Goal: Transaction & Acquisition: Purchase product/service

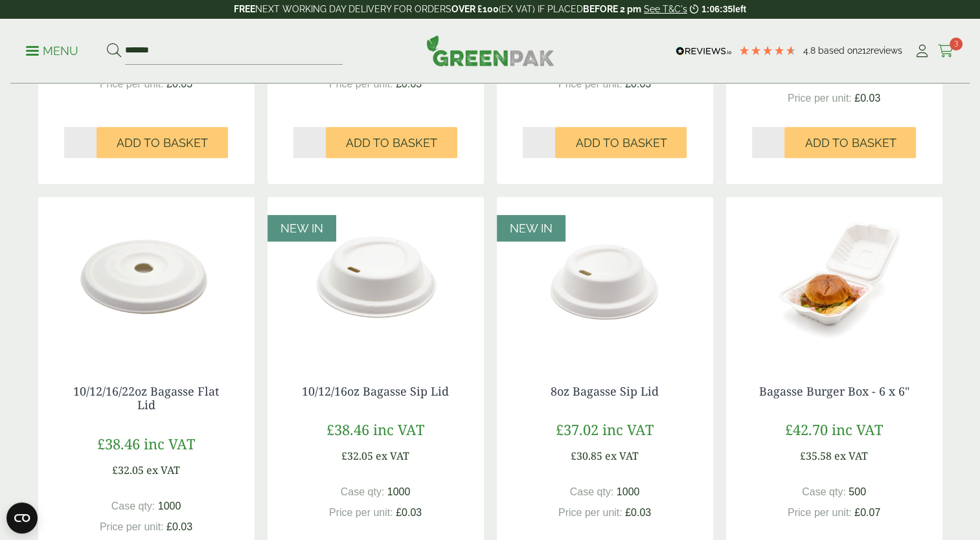
click at [947, 51] on icon at bounding box center [946, 51] width 16 height 13
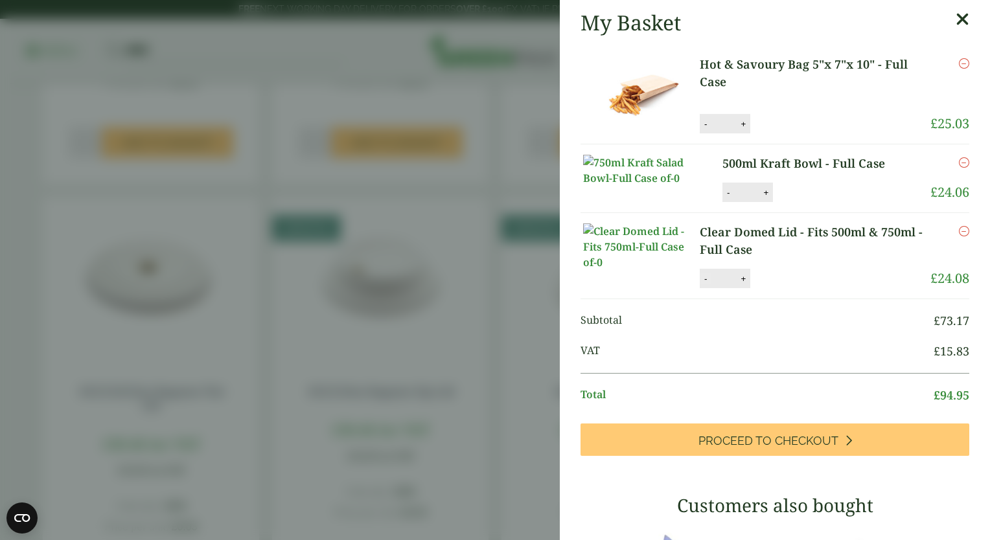
click at [705, 284] on button "-" at bounding box center [705, 278] width 10 height 11
type input "*"
click at [959, 237] on icon "Remove this item" at bounding box center [964, 231] width 10 height 10
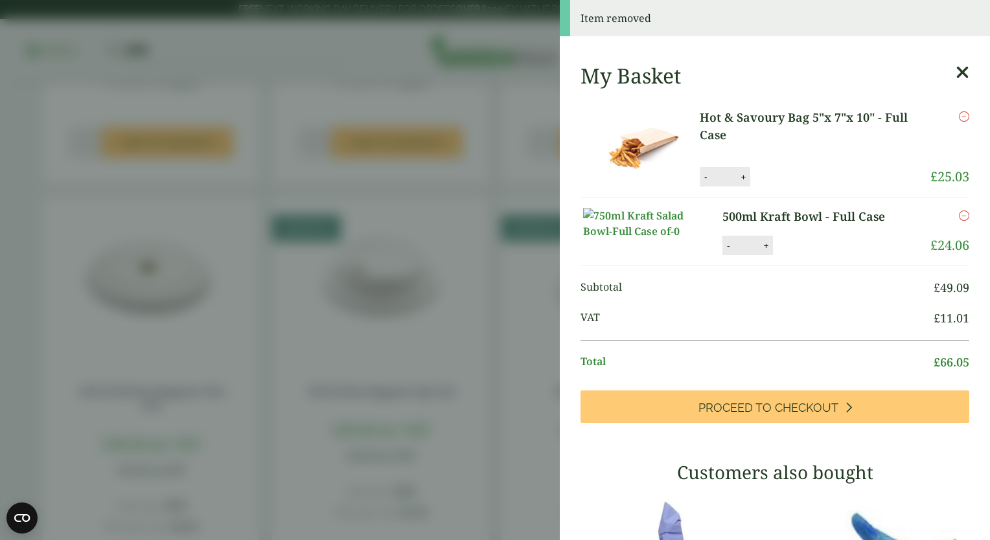
click at [956, 73] on icon at bounding box center [963, 73] width 14 height 18
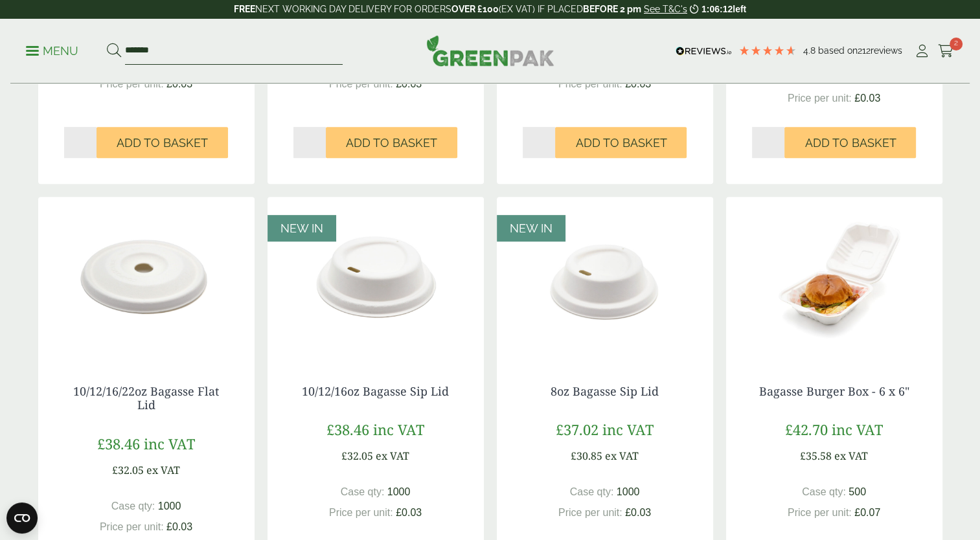
drag, startPoint x: 180, startPoint y: 51, endPoint x: 122, endPoint y: 47, distance: 58.4
click at [122, 47] on form "*******" at bounding box center [225, 51] width 236 height 27
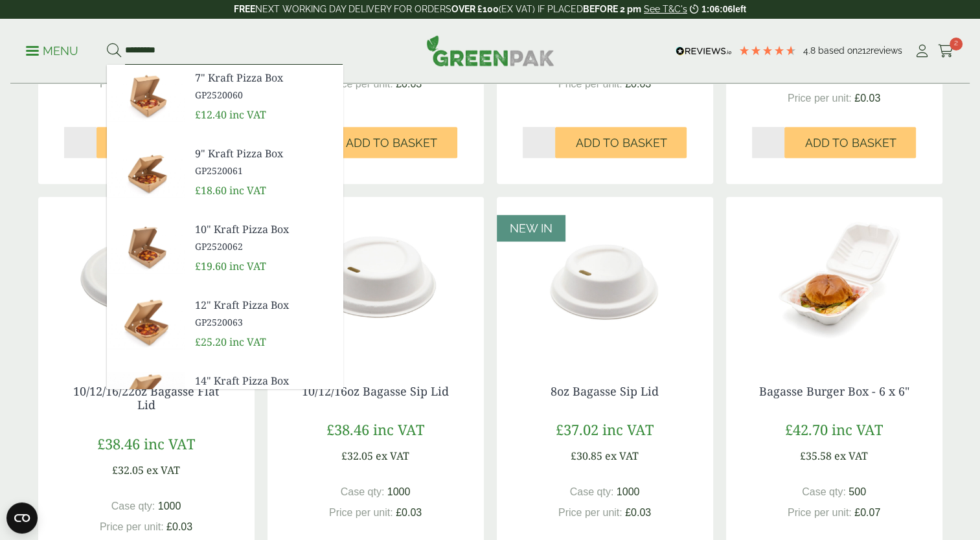
type input "*********"
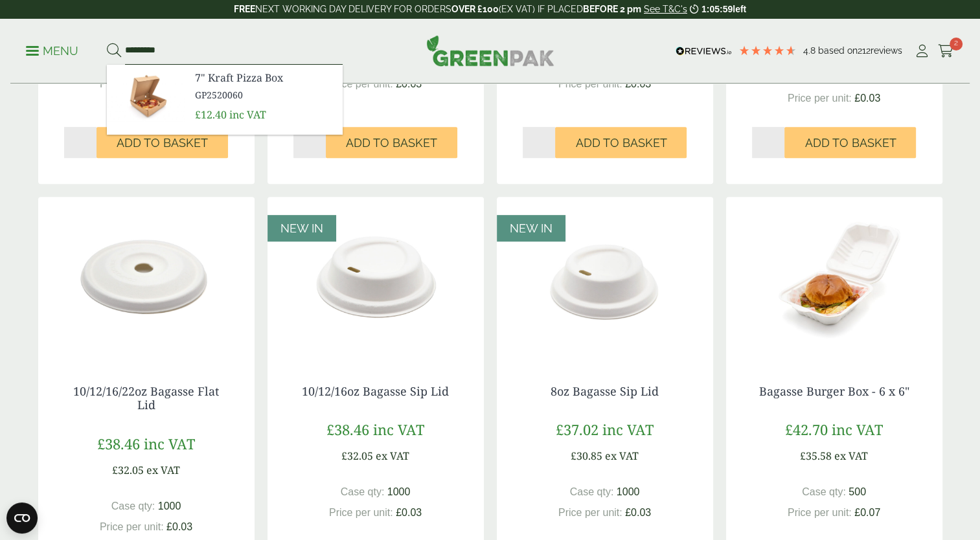
click at [181, 51] on input "*********" at bounding box center [234, 51] width 218 height 27
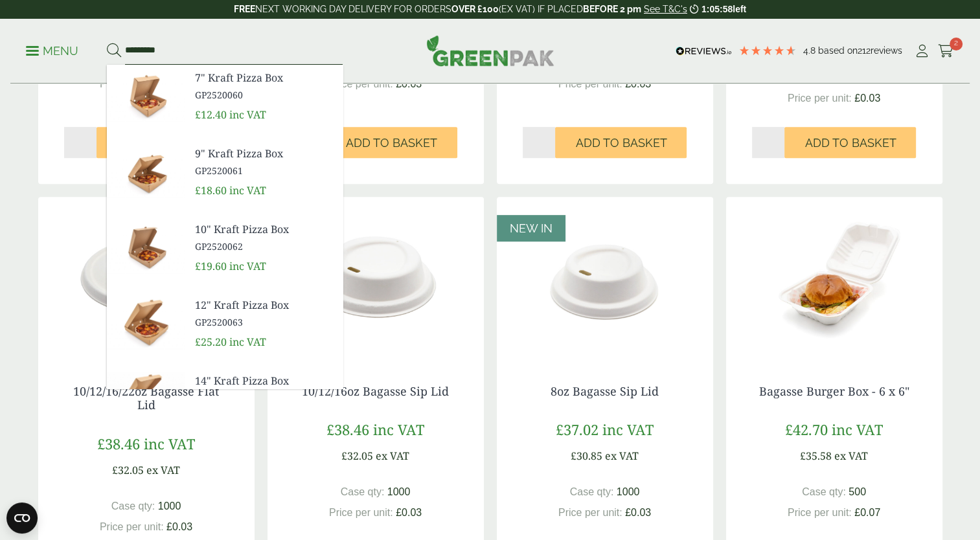
click at [107, 43] on button at bounding box center [114, 51] width 14 height 17
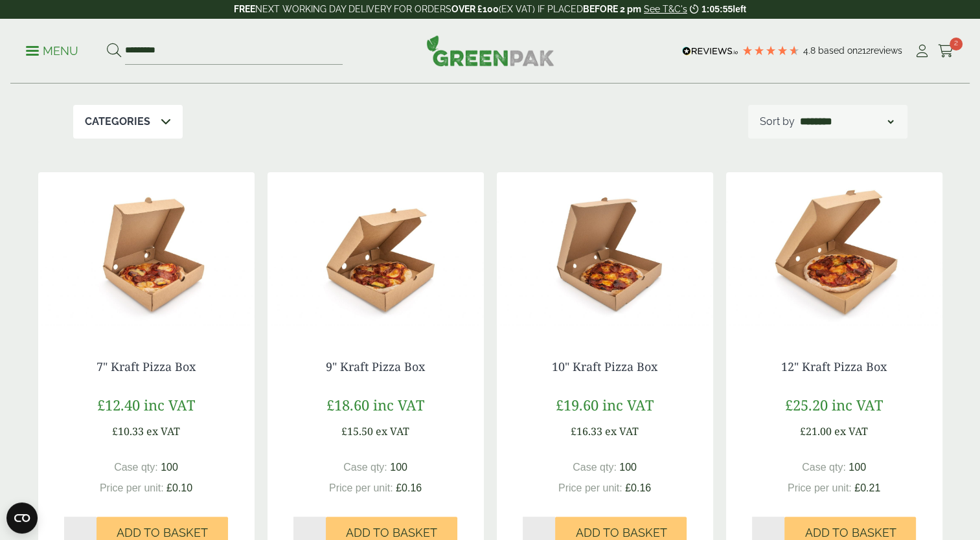
scroll to position [160, 0]
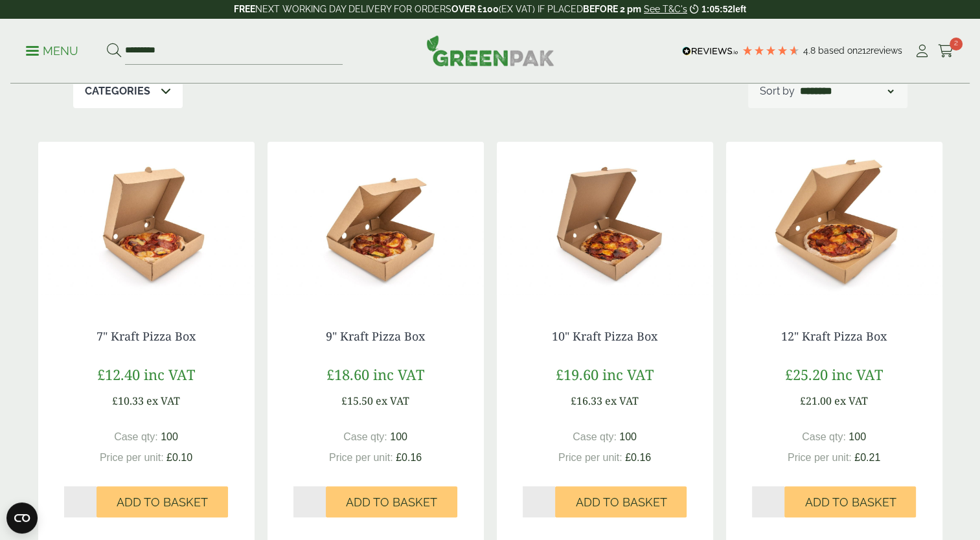
type input "*"
click at [778, 498] on input "*" at bounding box center [768, 502] width 33 height 31
click at [849, 505] on span "Add to Basket" at bounding box center [850, 503] width 91 height 14
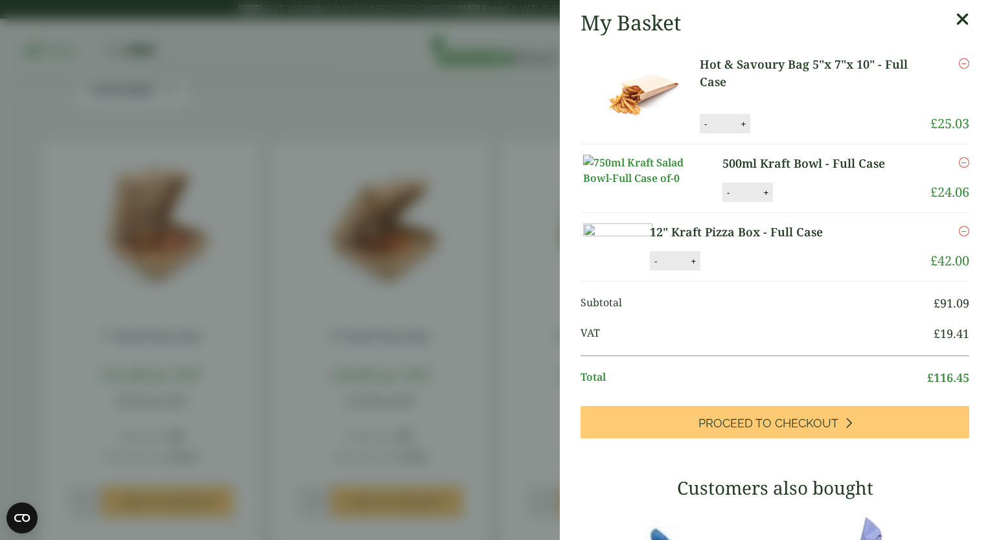
click at [956, 22] on icon at bounding box center [963, 19] width 14 height 18
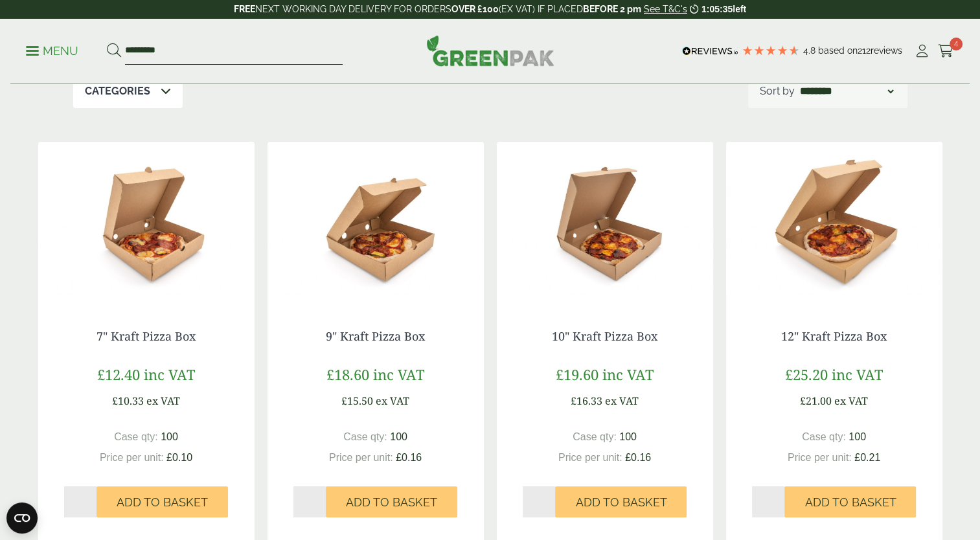
click at [174, 49] on input "*********" at bounding box center [234, 51] width 218 height 27
type input "*"
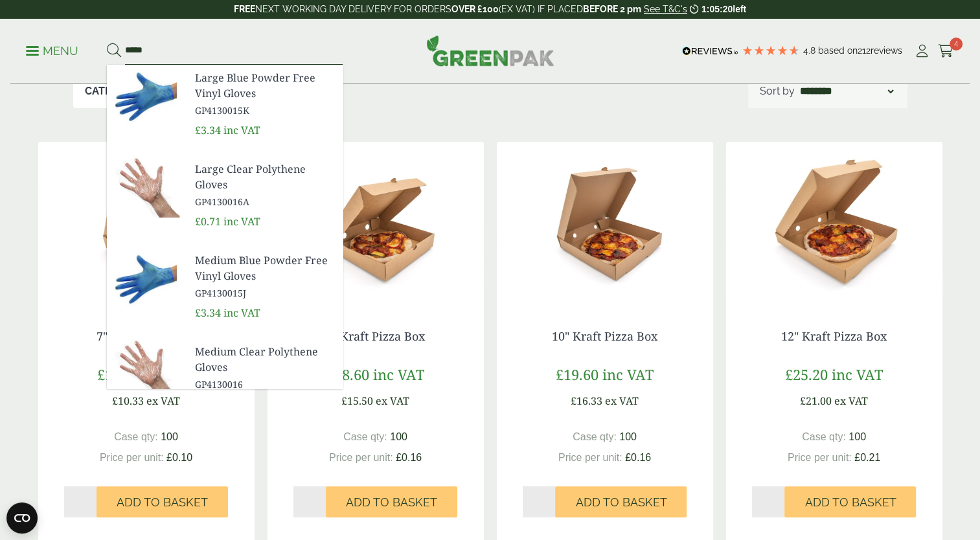
type input "*****"
click at [202, 170] on span "Large Clear Polythene Gloves" at bounding box center [263, 176] width 137 height 31
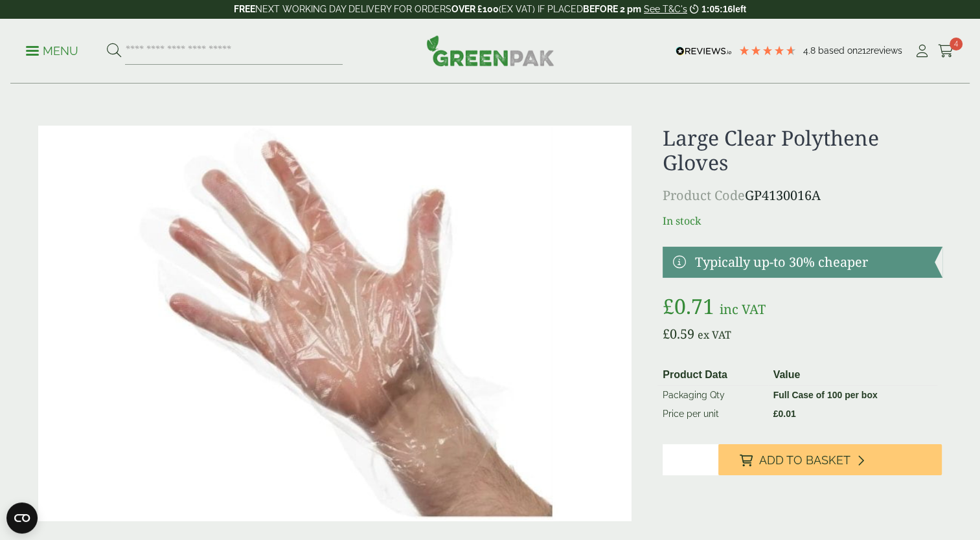
click at [708, 454] on input "*" at bounding box center [691, 460] width 56 height 31
type input "*"
click at [708, 454] on input "*" at bounding box center [691, 460] width 56 height 31
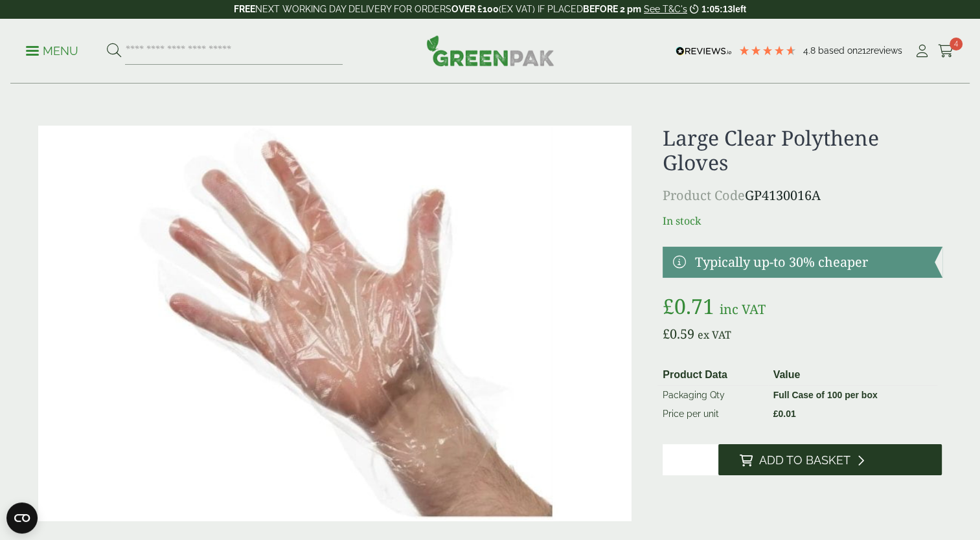
click at [781, 461] on span "Add to Basket" at bounding box center [804, 461] width 91 height 14
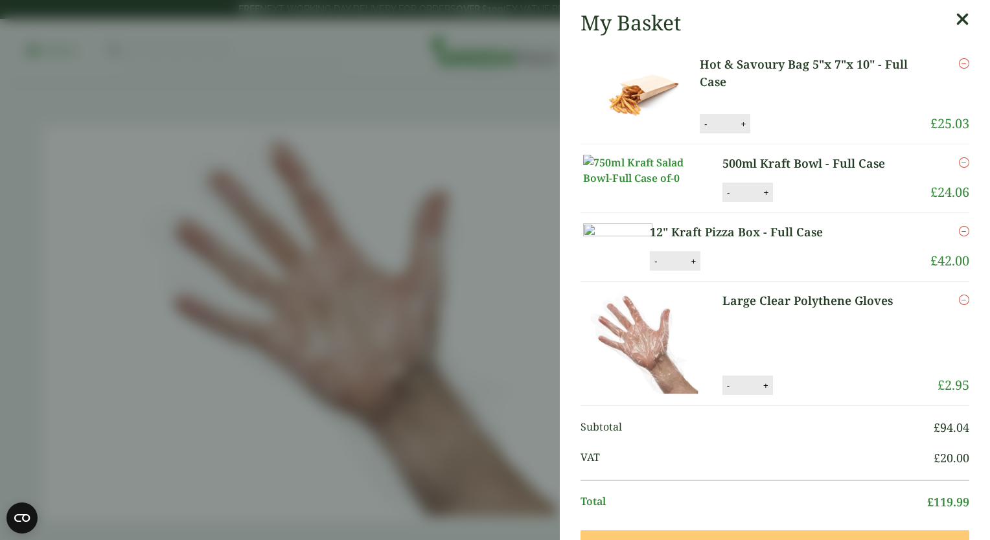
click at [956, 23] on icon at bounding box center [963, 19] width 14 height 18
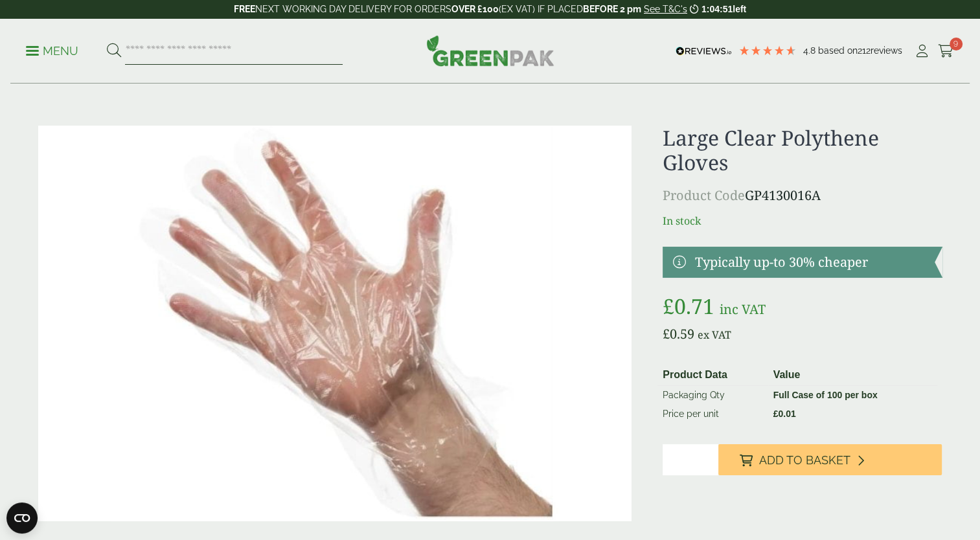
click at [225, 43] on input "search" at bounding box center [234, 51] width 218 height 27
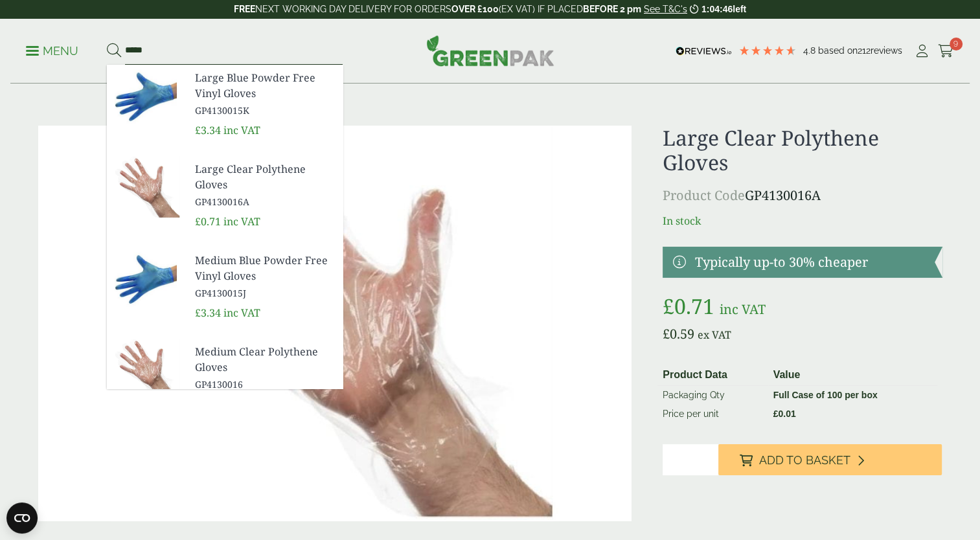
type input "*****"
click at [107, 43] on button at bounding box center [114, 51] width 14 height 17
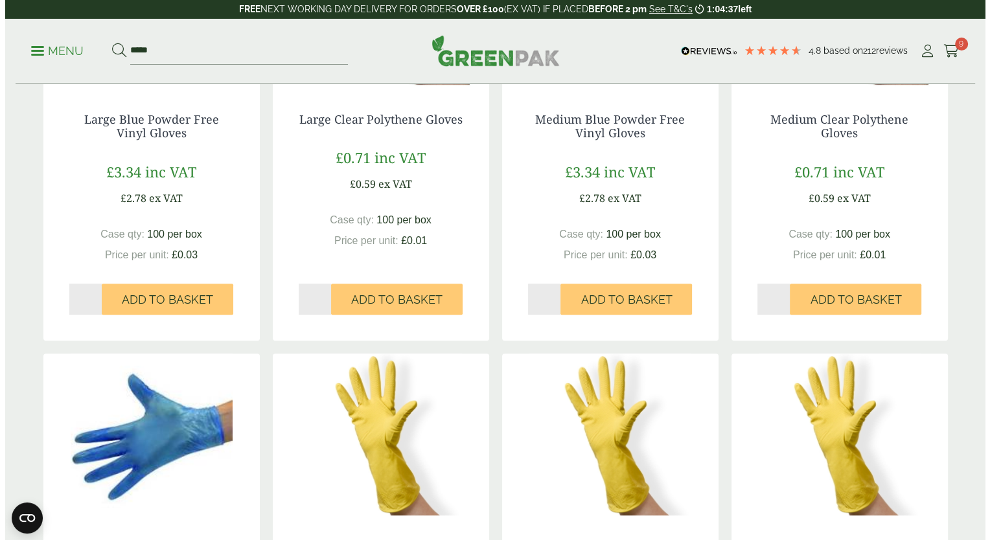
scroll to position [376, 0]
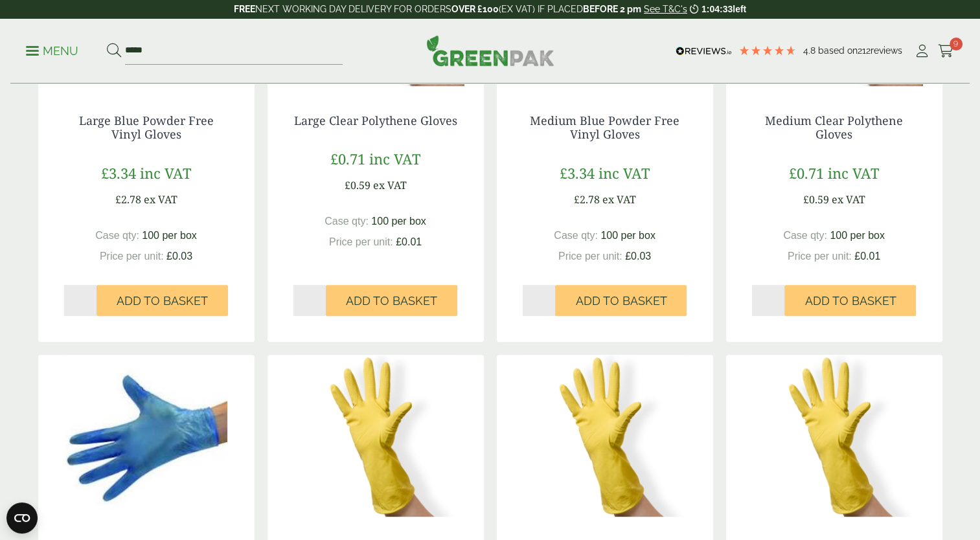
type input "*"
click at [91, 295] on input "*" at bounding box center [80, 300] width 33 height 31
click at [187, 305] on span "Add to Basket" at bounding box center [162, 301] width 91 height 14
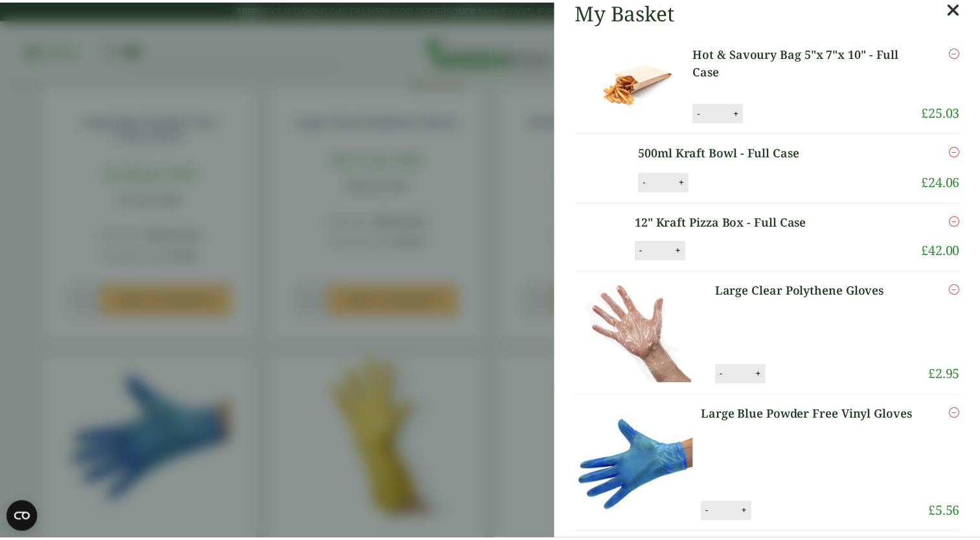
scroll to position [0, 0]
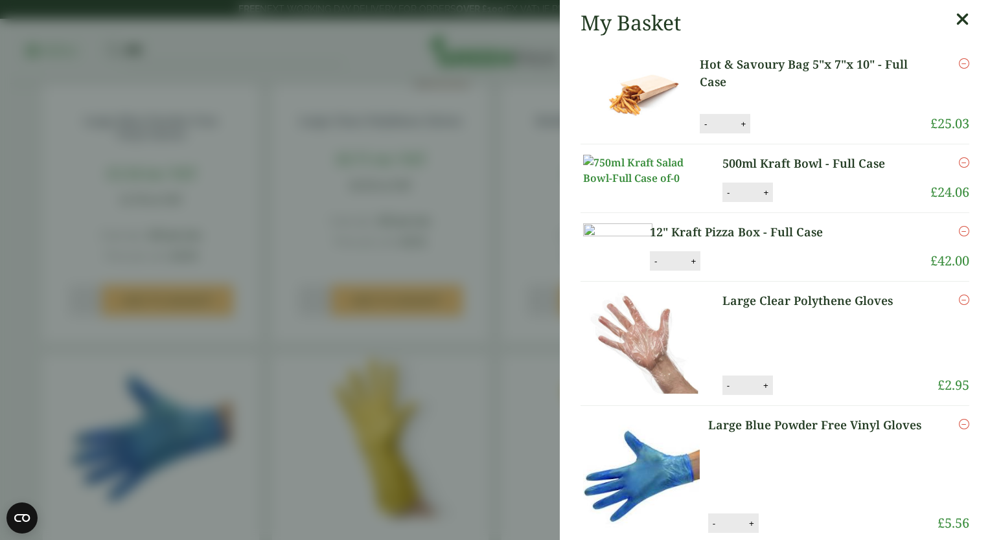
click at [956, 26] on icon at bounding box center [963, 19] width 14 height 18
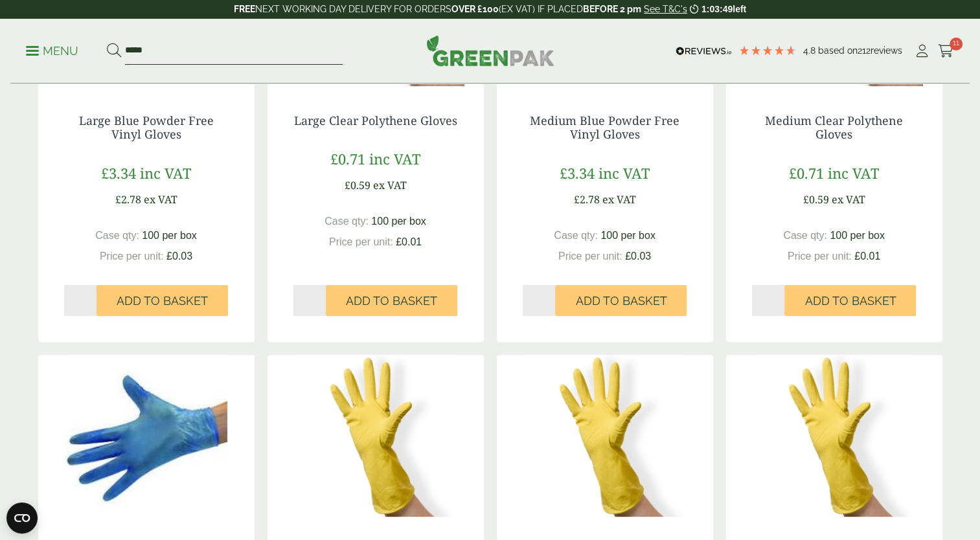
click at [160, 54] on input "*****" at bounding box center [234, 51] width 218 height 27
type input "*"
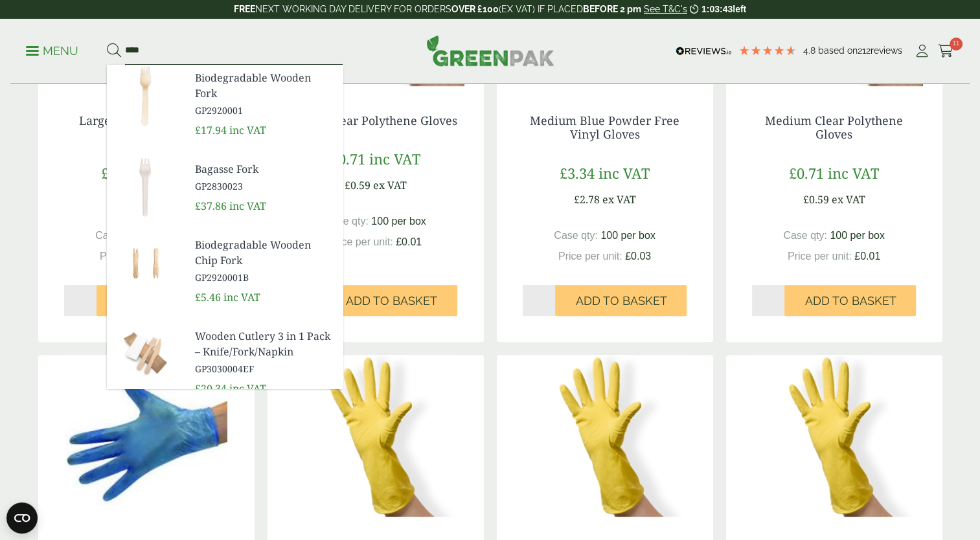
type input "****"
click at [213, 110] on span "GP2920001" at bounding box center [263, 111] width 137 height 14
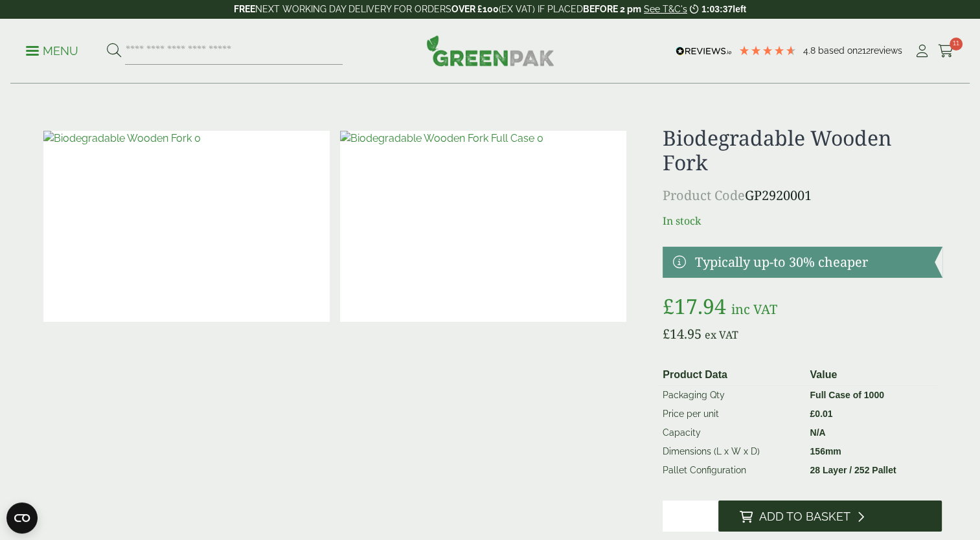
click at [806, 517] on span "Add to Basket" at bounding box center [804, 517] width 91 height 14
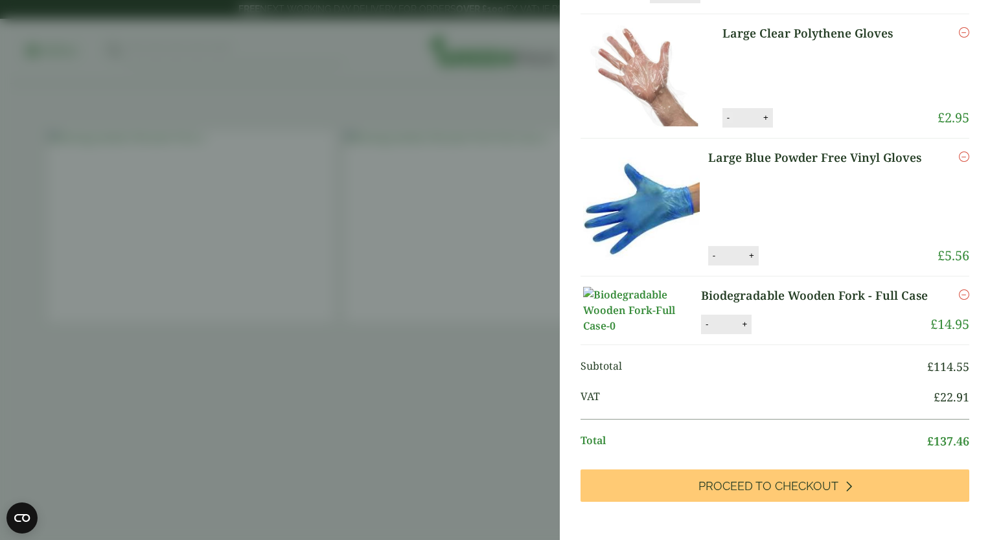
scroll to position [288, 0]
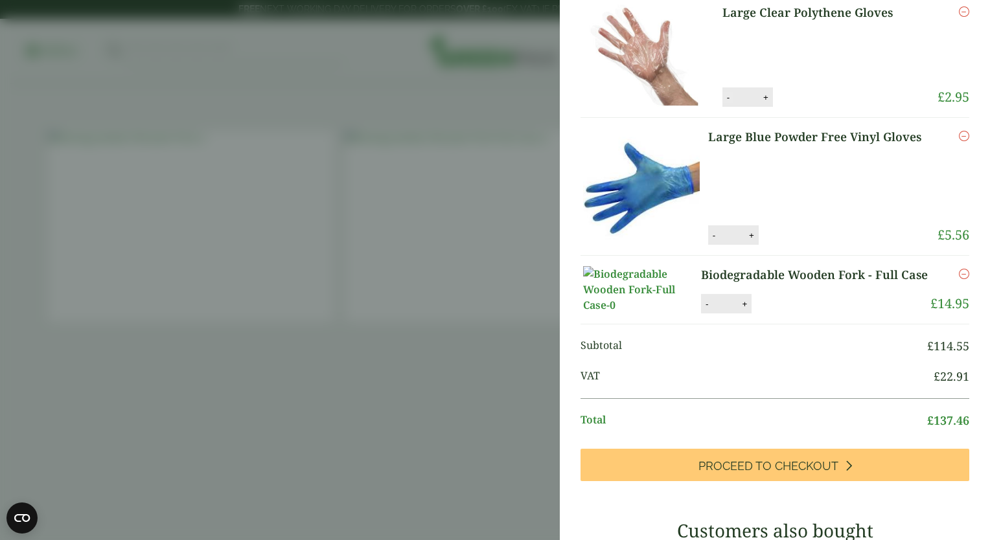
click at [723, 103] on button "-" at bounding box center [728, 97] width 10 height 11
type input "*"
click at [810, 108] on button "Update" at bounding box center [808, 97] width 65 height 19
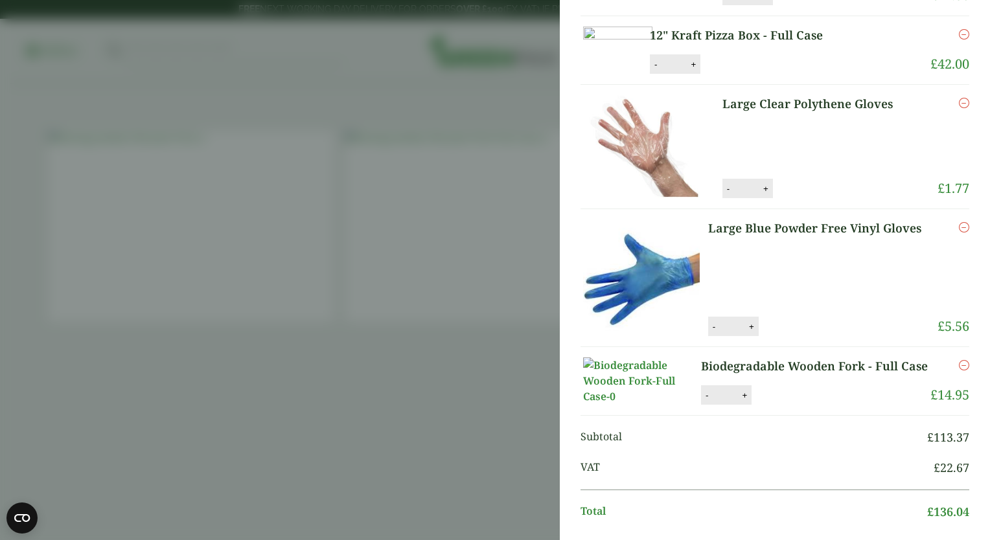
scroll to position [198, 0]
click at [959, 232] on icon "Remove this item" at bounding box center [964, 227] width 10 height 10
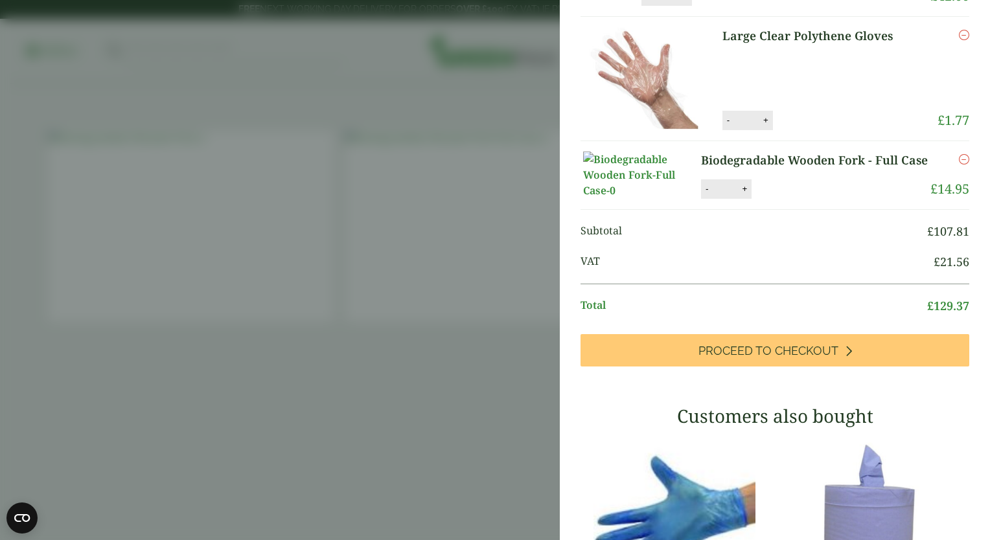
scroll to position [266, 0]
click at [724, 126] on button "-" at bounding box center [728, 120] width 10 height 11
type input "*"
click at [809, 130] on button "Update" at bounding box center [808, 120] width 65 height 19
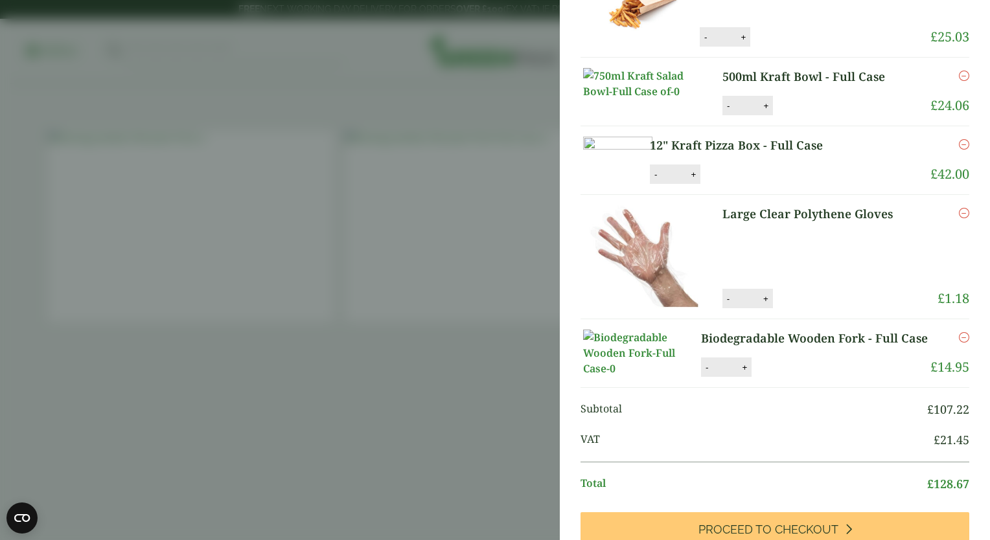
scroll to position [0, 0]
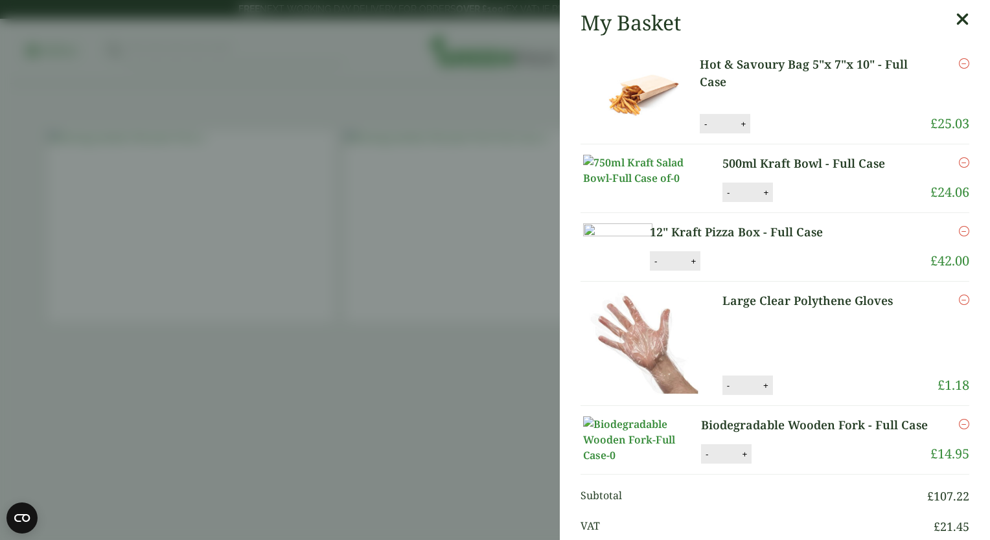
click at [956, 14] on icon at bounding box center [963, 19] width 14 height 18
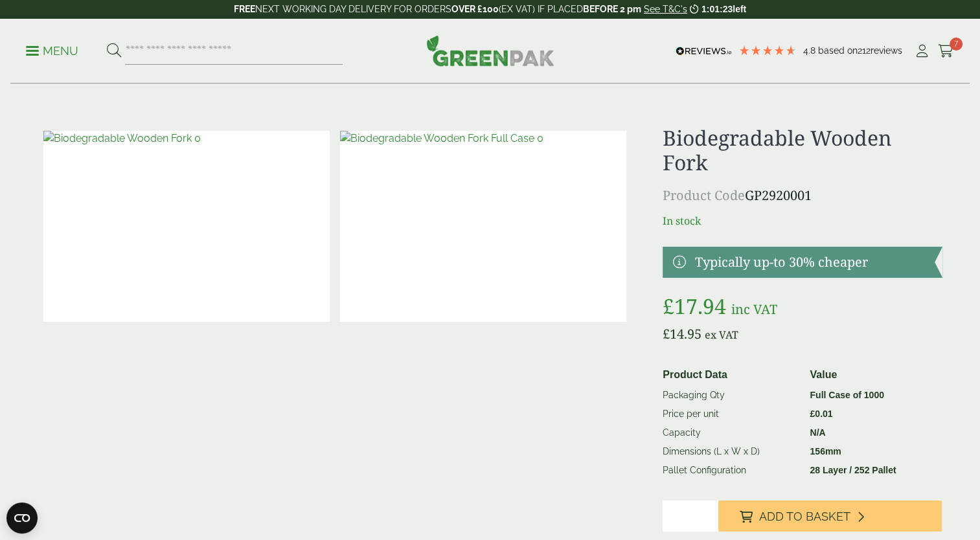
click at [38, 53] on link "Menu" at bounding box center [52, 49] width 52 height 13
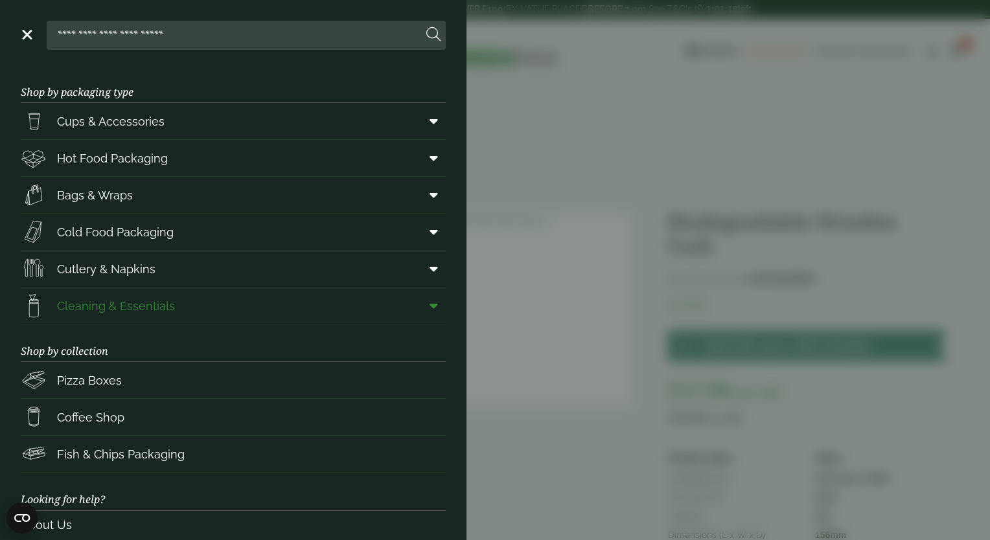
click at [162, 297] on span "Cleaning & Essentials" at bounding box center [116, 305] width 118 height 17
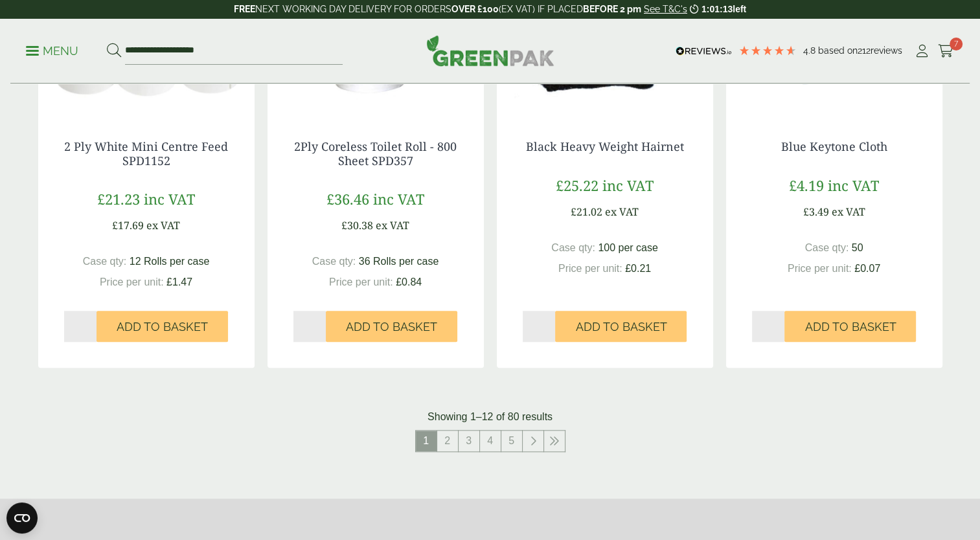
scroll to position [1283, 0]
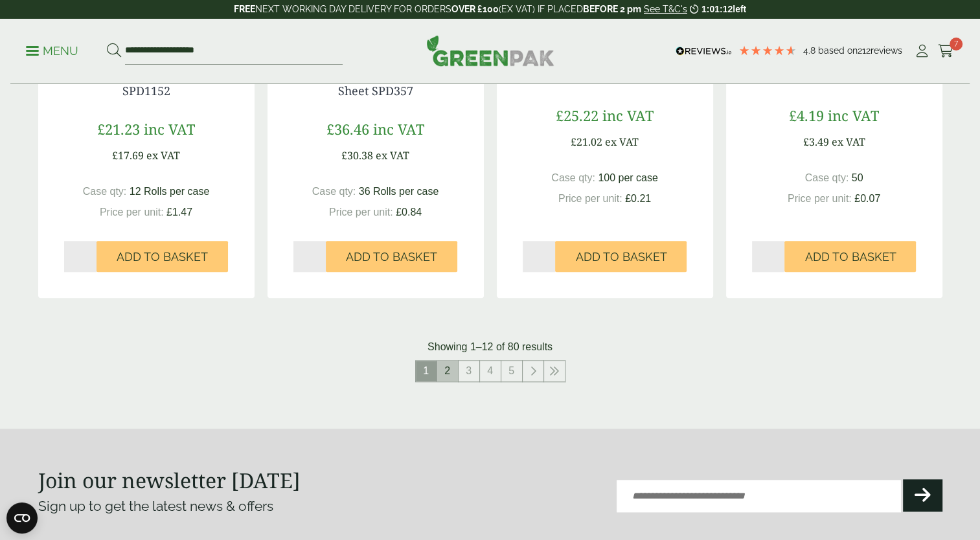
click at [446, 375] on link "2" at bounding box center [447, 371] width 21 height 21
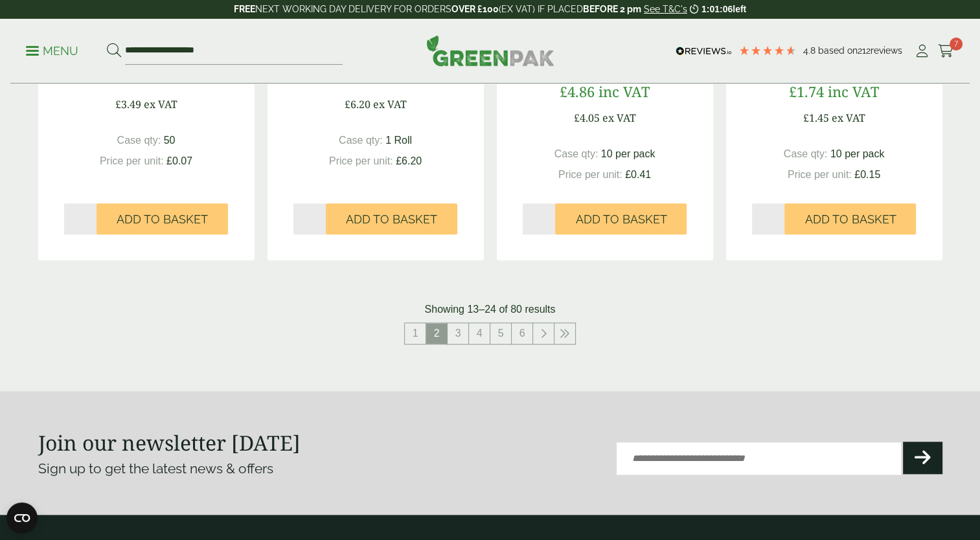
scroll to position [1322, 0]
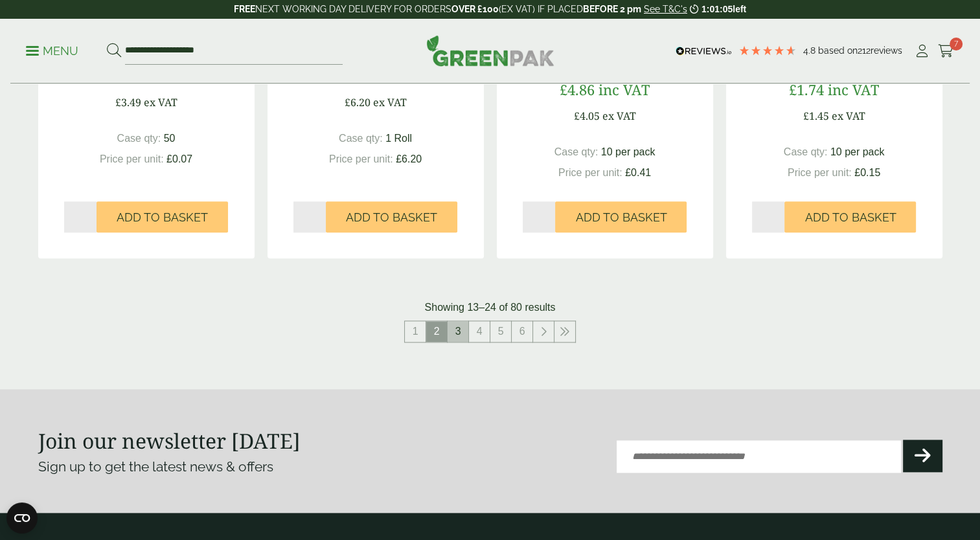
click at [457, 334] on link "3" at bounding box center [458, 331] width 21 height 21
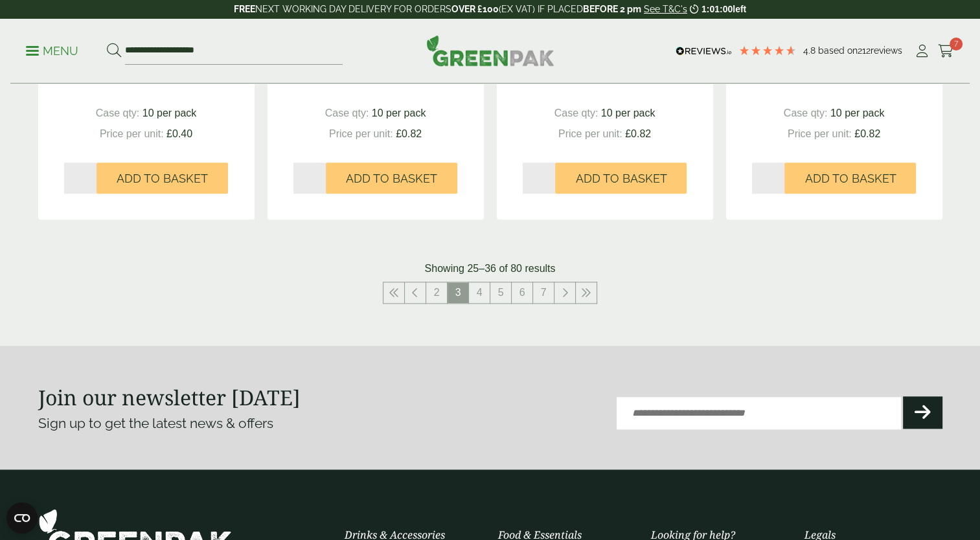
scroll to position [1453, 0]
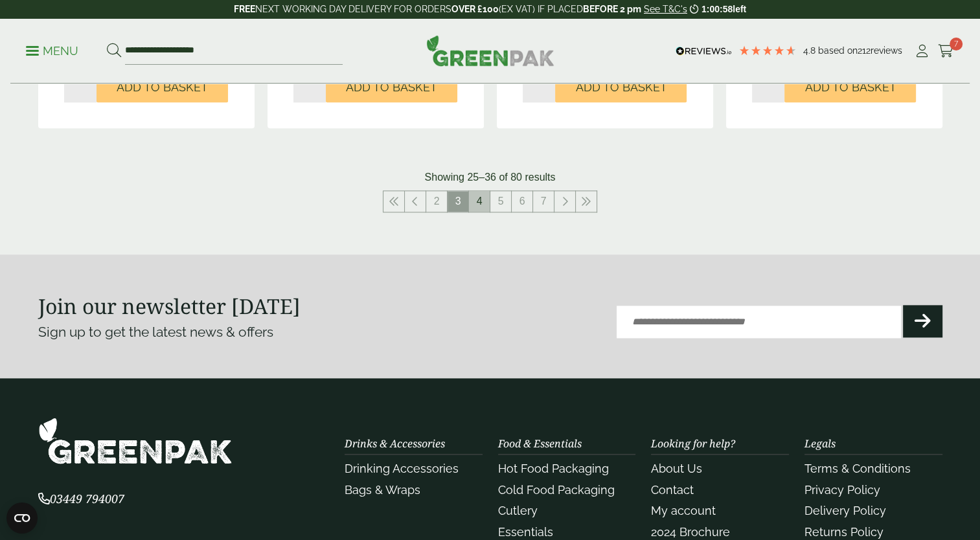
click at [480, 198] on link "4" at bounding box center [479, 201] width 21 height 21
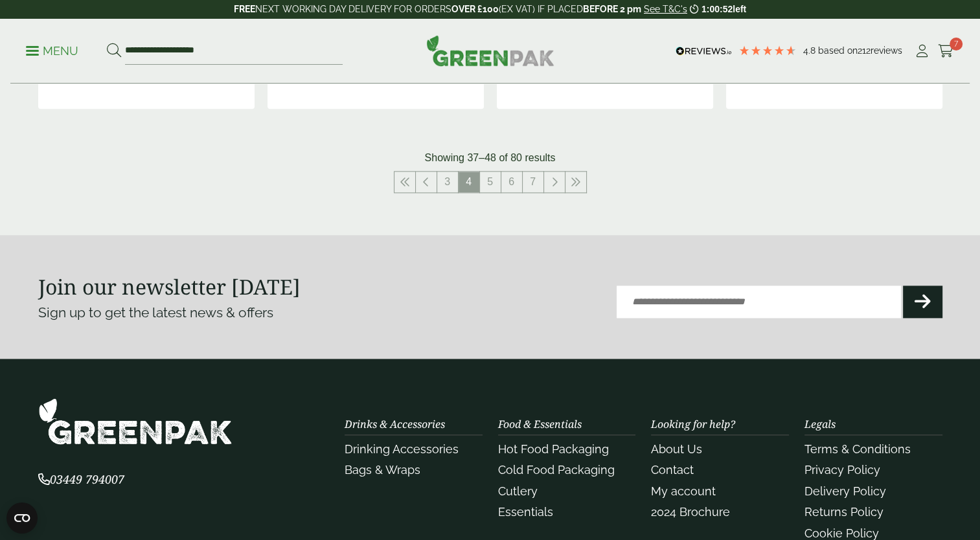
scroll to position [1481, 0]
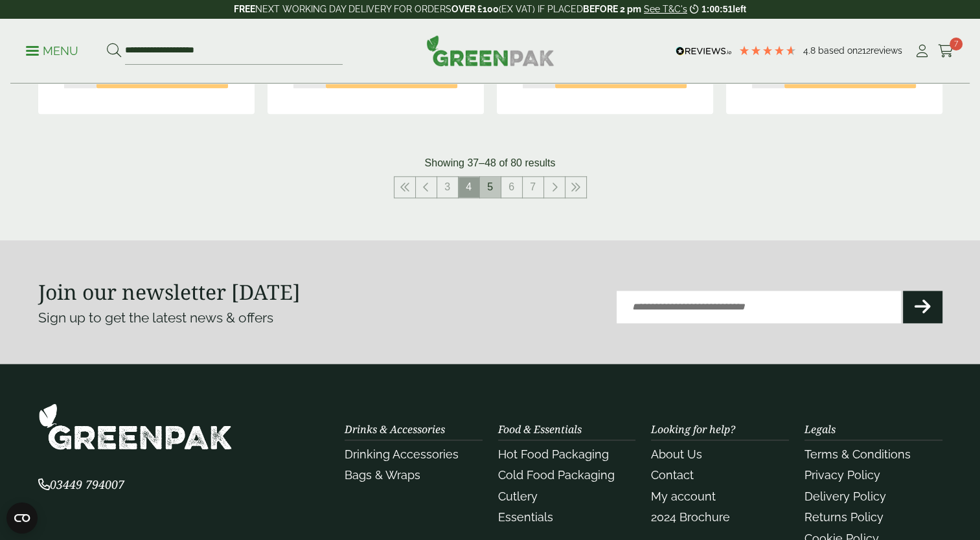
click at [490, 189] on link "5" at bounding box center [490, 187] width 21 height 21
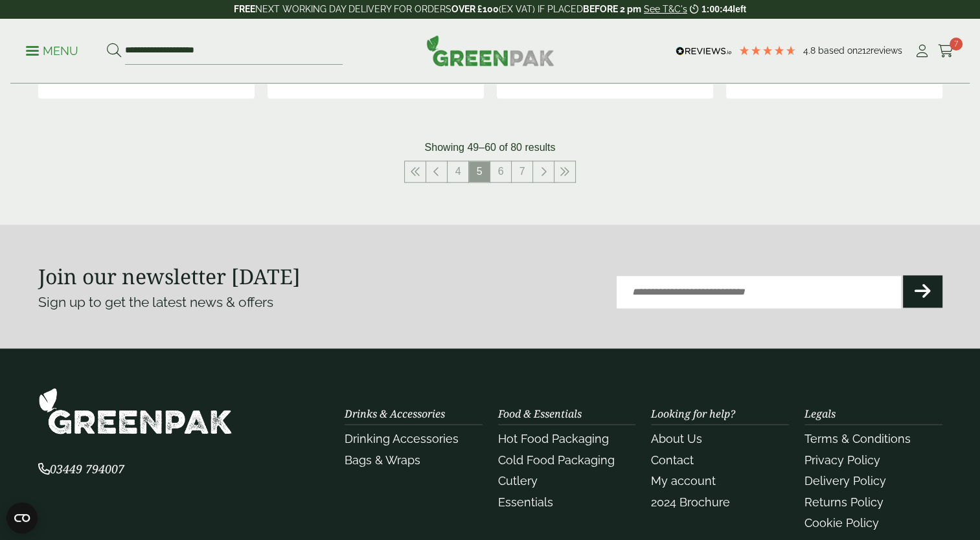
scroll to position [1484, 0]
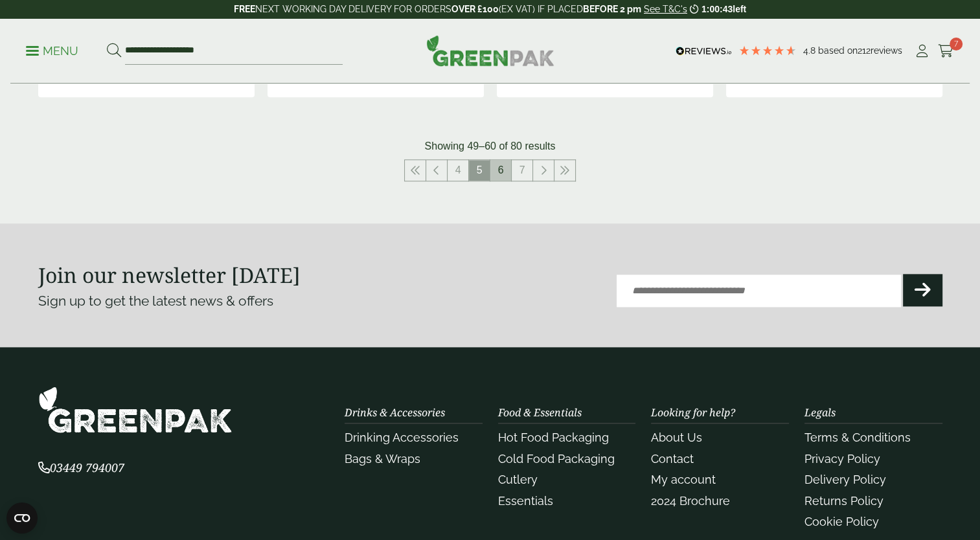
click at [501, 175] on link "6" at bounding box center [501, 170] width 21 height 21
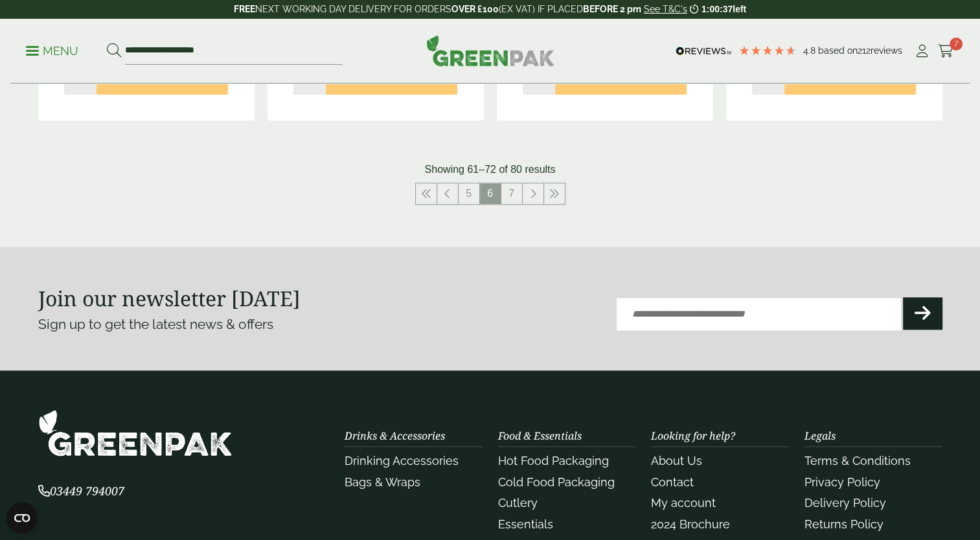
scroll to position [1459, 0]
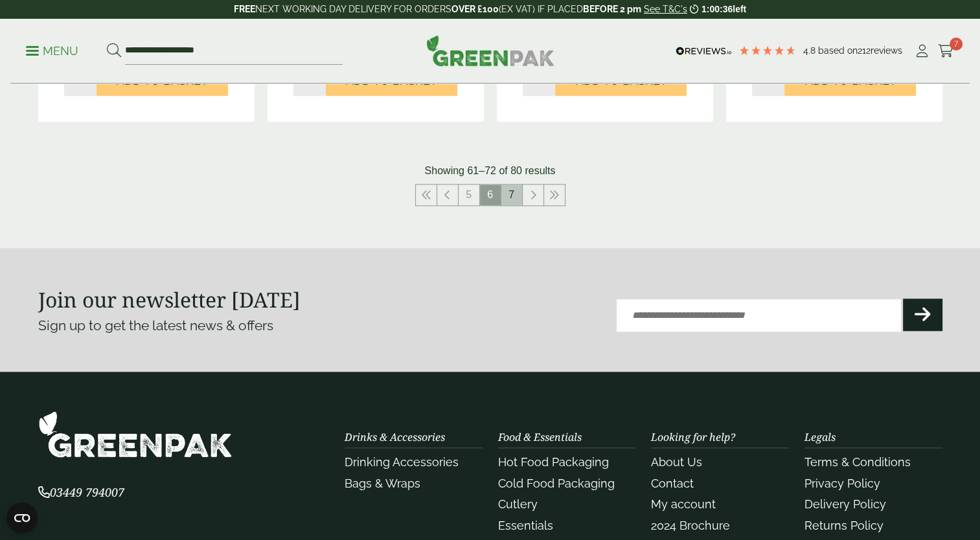
click at [514, 201] on link "7" at bounding box center [512, 195] width 21 height 21
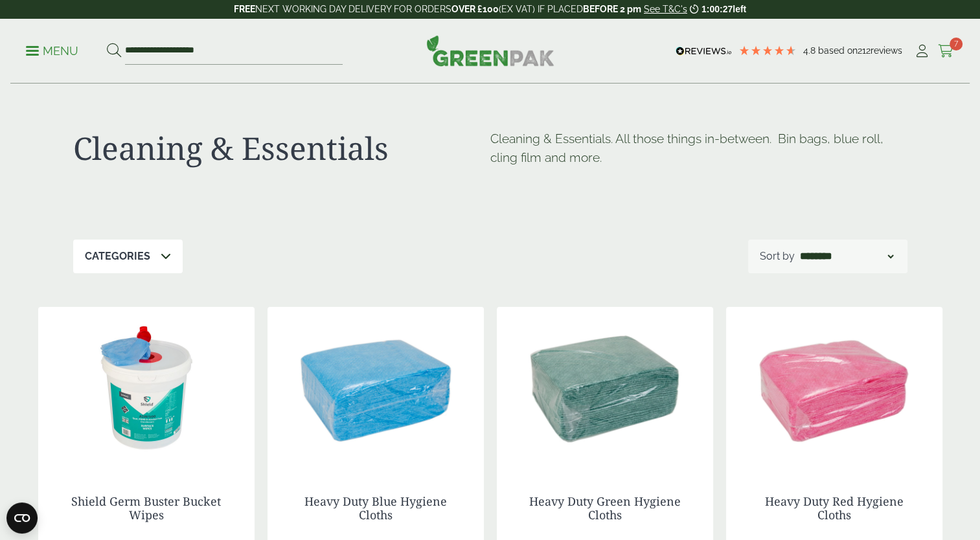
click at [943, 49] on icon at bounding box center [946, 51] width 16 height 13
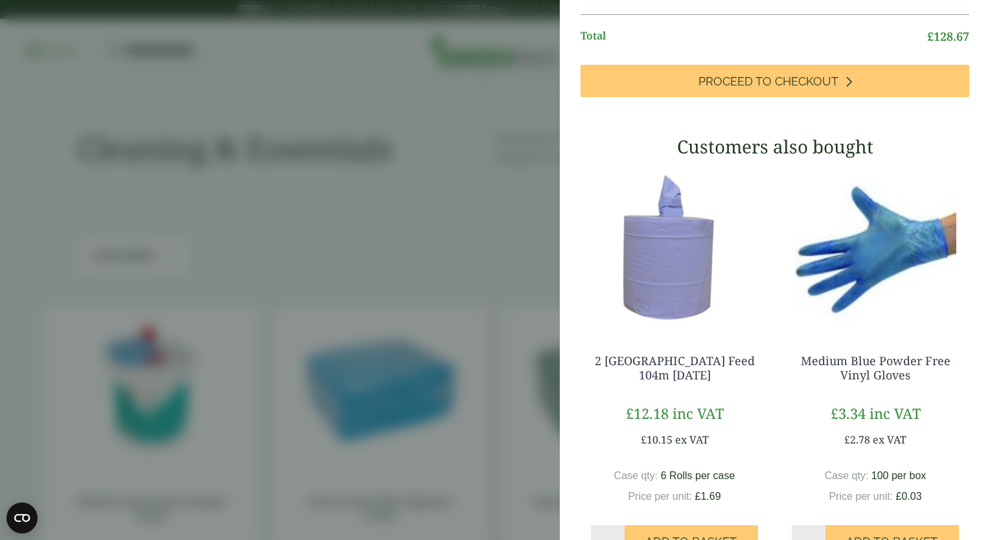
scroll to position [476, 0]
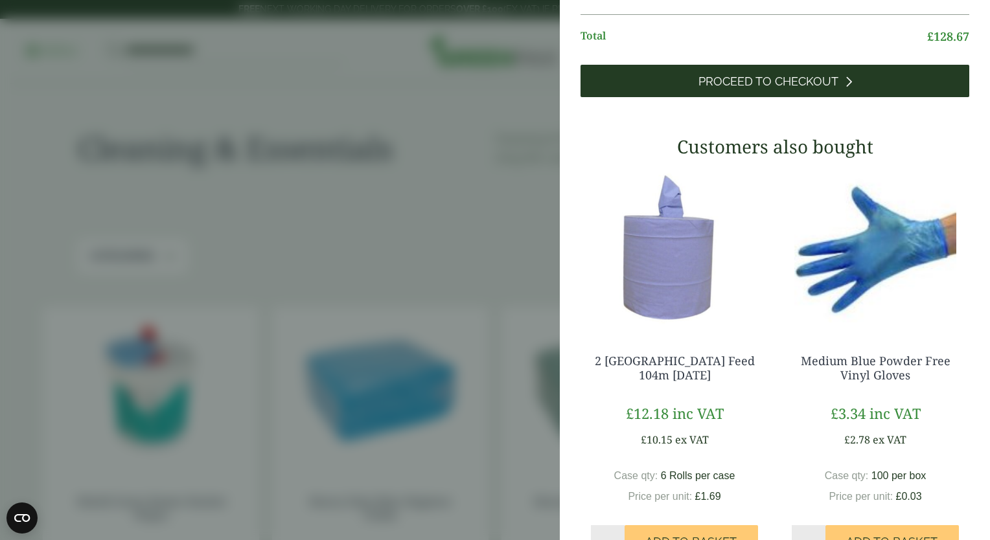
click at [754, 89] on span "Proceed to Checkout" at bounding box center [769, 82] width 140 height 14
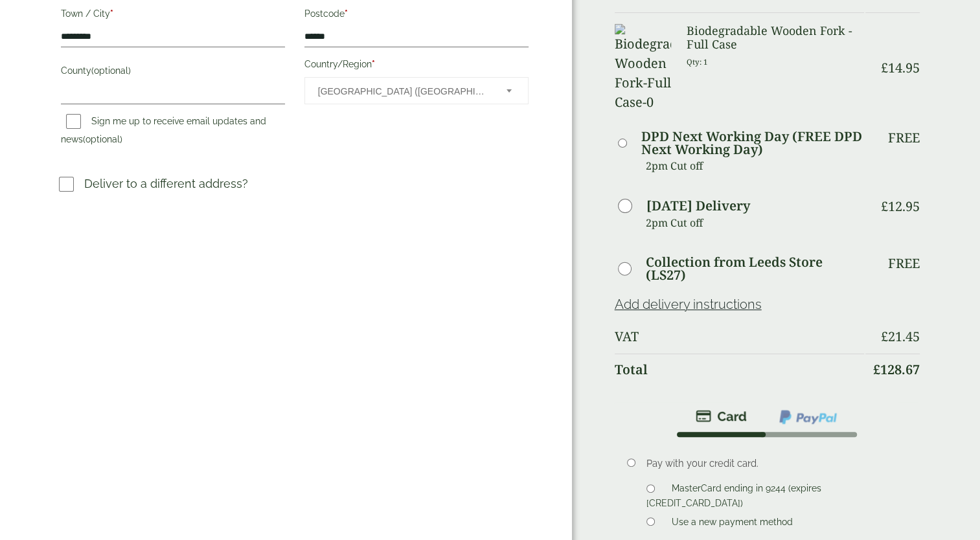
scroll to position [456, 0]
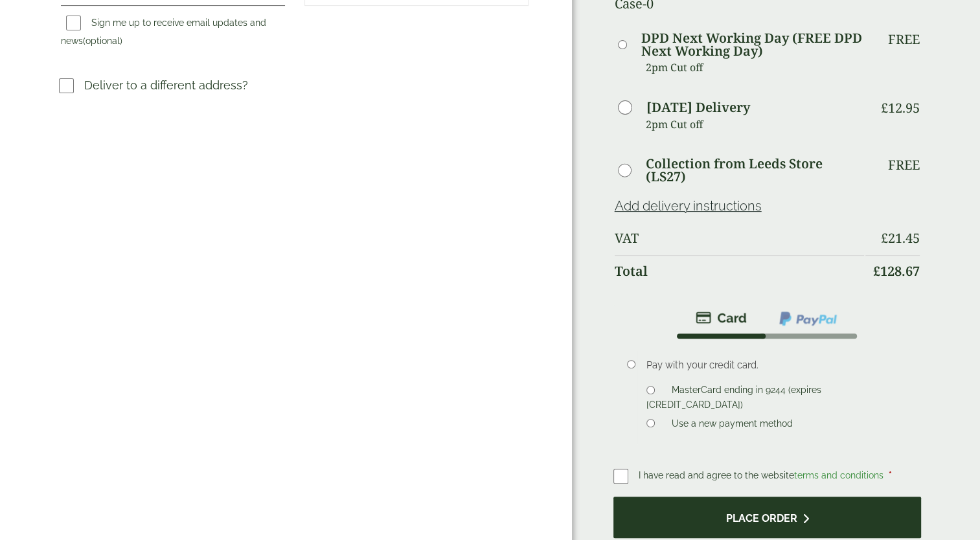
click at [758, 497] on button "Place order" at bounding box center [768, 518] width 308 height 42
